Goal: Check status

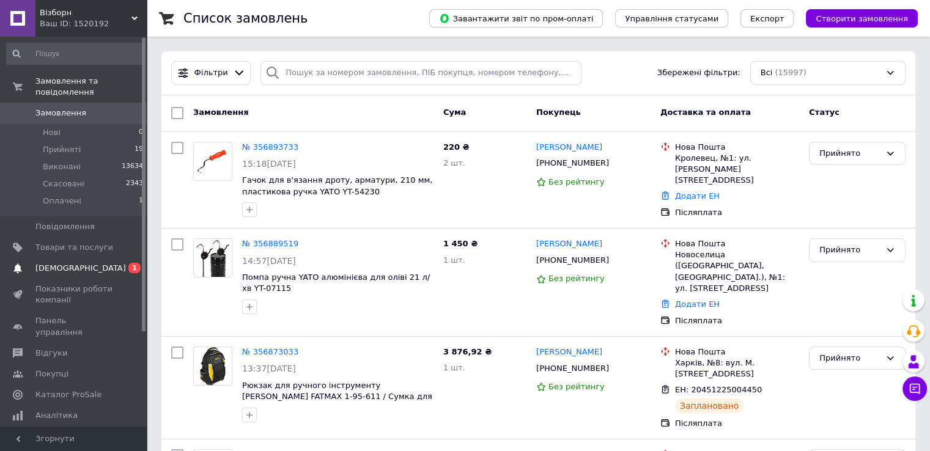
click at [96, 263] on span "[DEMOGRAPHIC_DATA]" at bounding box center [74, 268] width 78 height 11
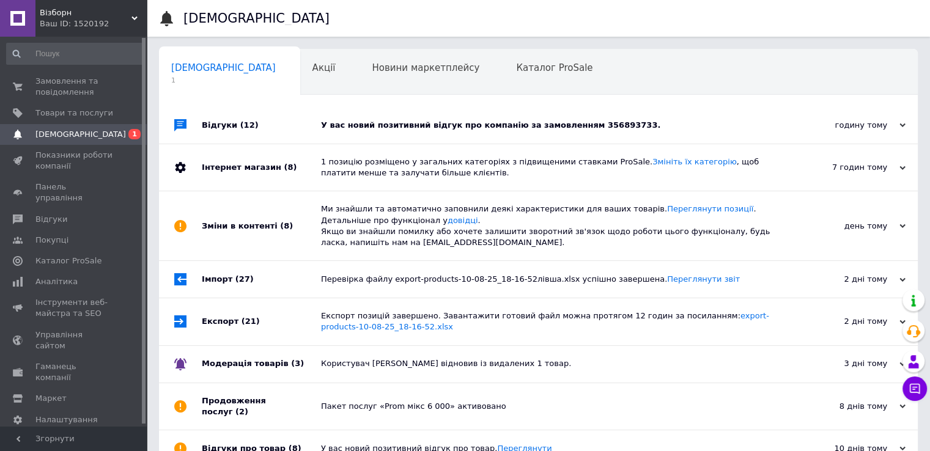
click at [905, 123] on div "годину тому [DATE]" at bounding box center [850, 125] width 135 height 37
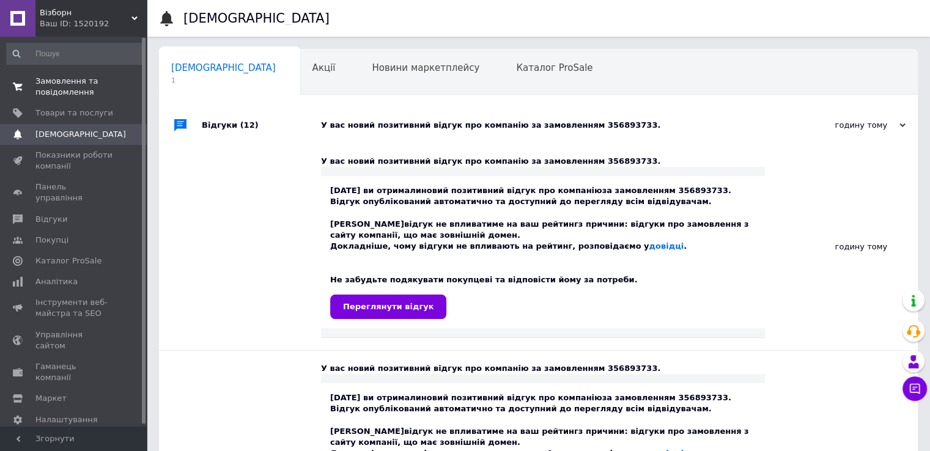
click at [94, 94] on span "Замовлення та повідомлення" at bounding box center [74, 87] width 78 height 22
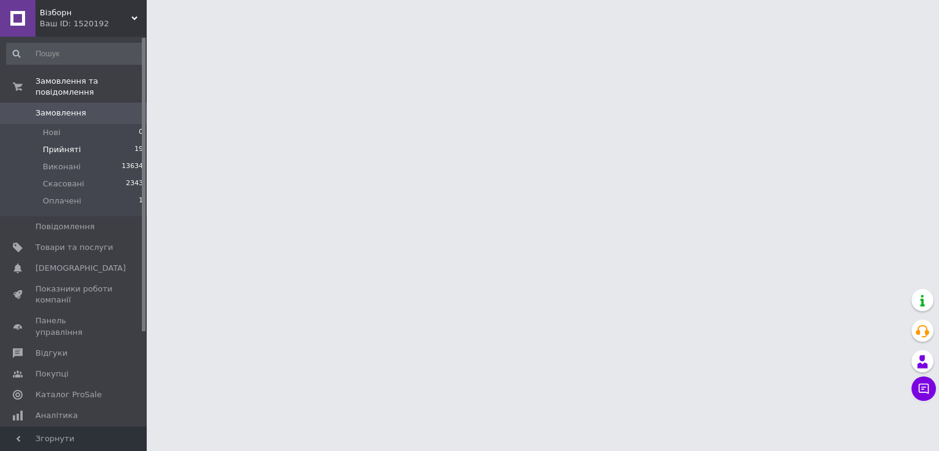
click at [79, 141] on li "Прийняті 19" at bounding box center [75, 149] width 150 height 17
click at [59, 144] on span "Прийняті" at bounding box center [62, 149] width 38 height 11
